Goal: Information Seeking & Learning: Learn about a topic

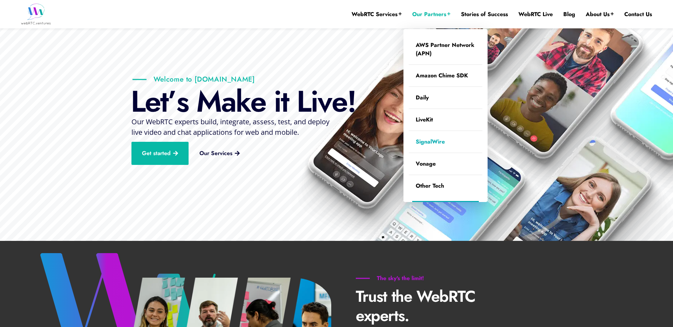
scroll to position [61, 0]
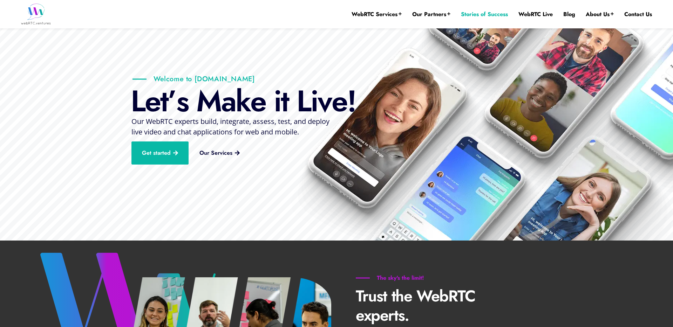
click at [499, 14] on link "Stories of Success" at bounding box center [484, 15] width 47 height 8
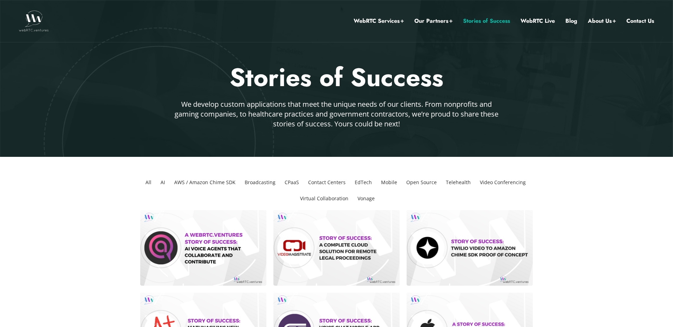
click at [498, 19] on link "Stories of Success" at bounding box center [486, 20] width 47 height 9
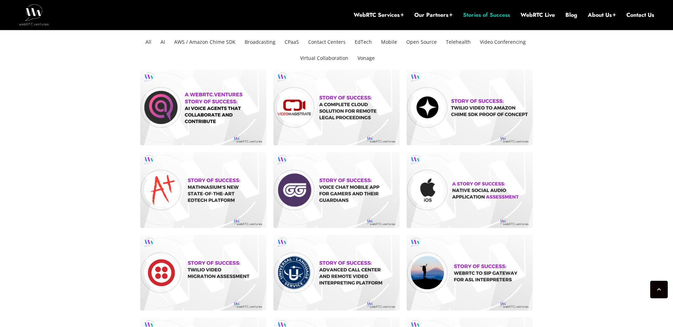
scroll to position [183, 0]
click at [295, 41] on li "CPaaS" at bounding box center [292, 42] width 20 height 16
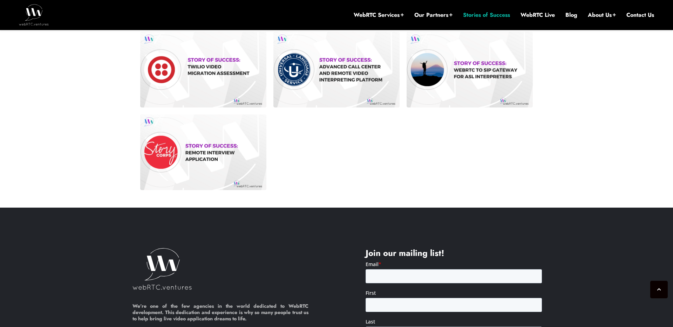
scroll to position [303, 0]
